Goal: Task Accomplishment & Management: Use online tool/utility

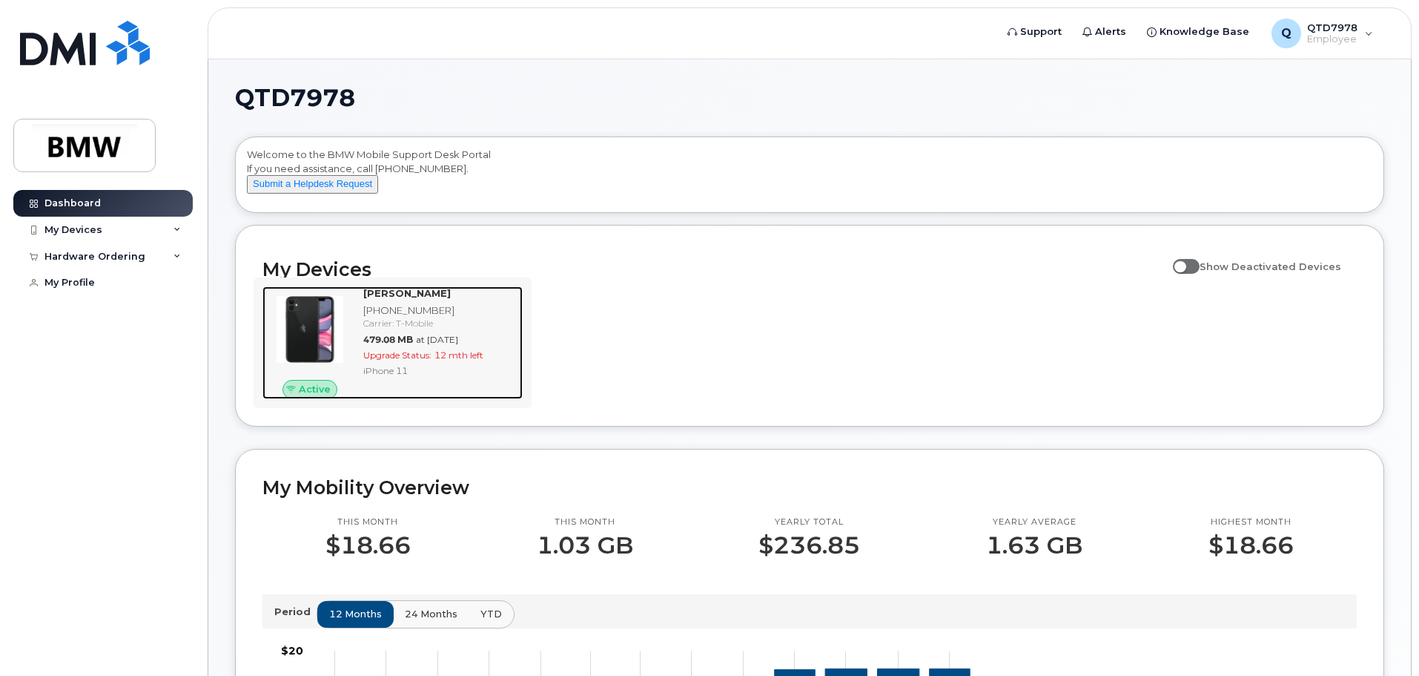
click at [426, 360] on span "Upgrade Status:" at bounding box center [397, 354] width 68 height 11
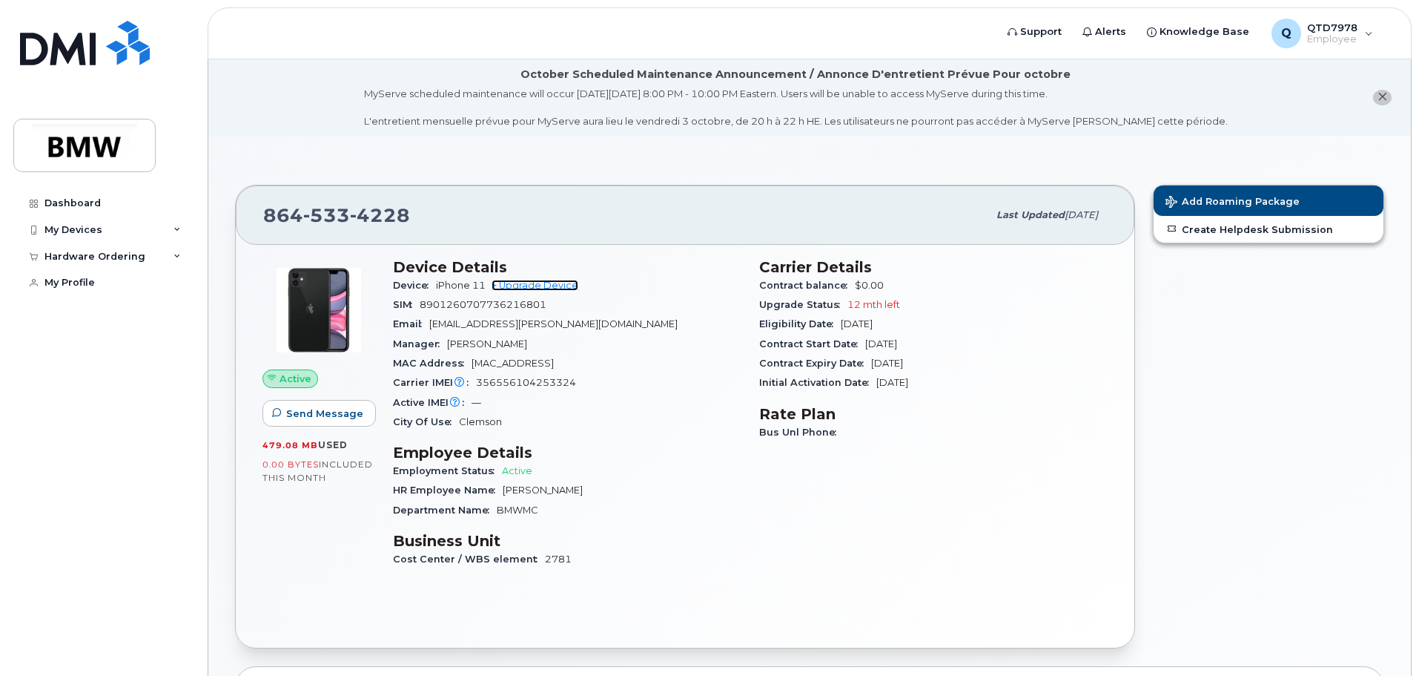
click at [565, 288] on link "+ Upgrade Device" at bounding box center [535, 285] width 87 height 11
